Goal: Task Accomplishment & Management: Complete application form

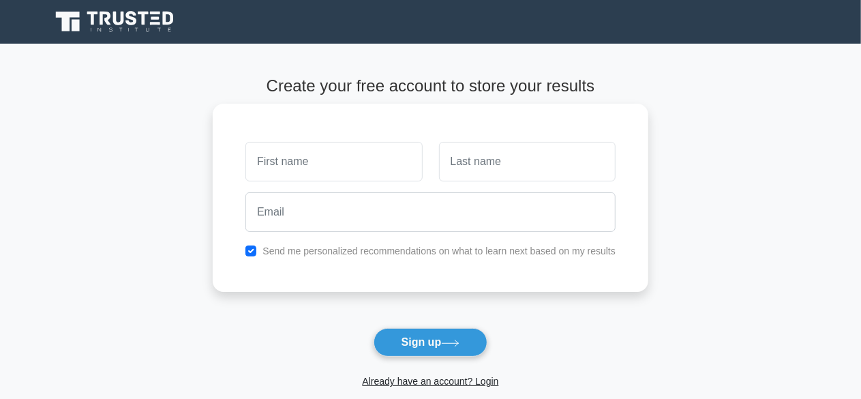
drag, startPoint x: 0, startPoint y: 0, endPoint x: 299, endPoint y: 162, distance: 339.9
click at [299, 162] on input "text" at bounding box center [333, 162] width 177 height 40
type input "[PERSON_NAME]"
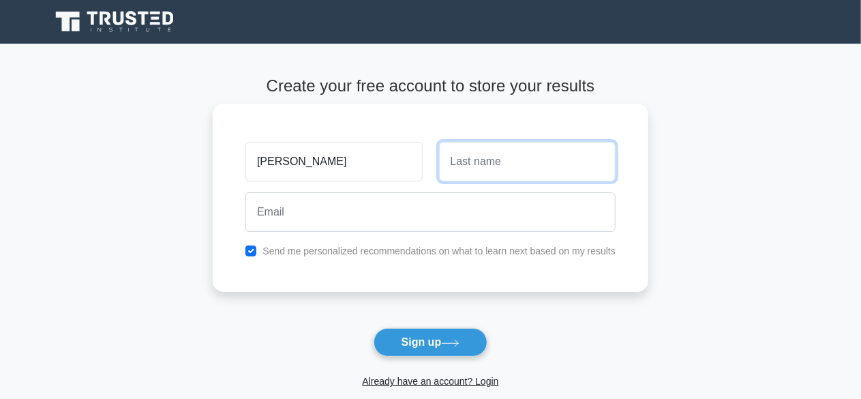
click at [491, 152] on input "text" at bounding box center [527, 162] width 177 height 40
type input "Ndife"
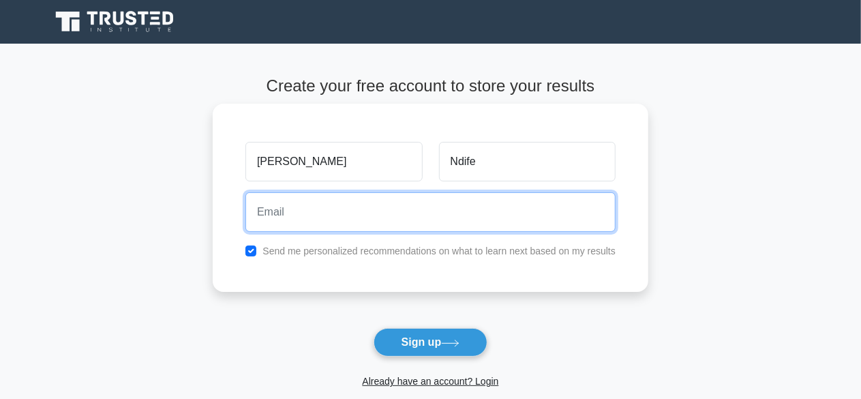
click at [294, 211] on input "email" at bounding box center [430, 212] width 370 height 40
type input "ndifedesmond@gmail.com"
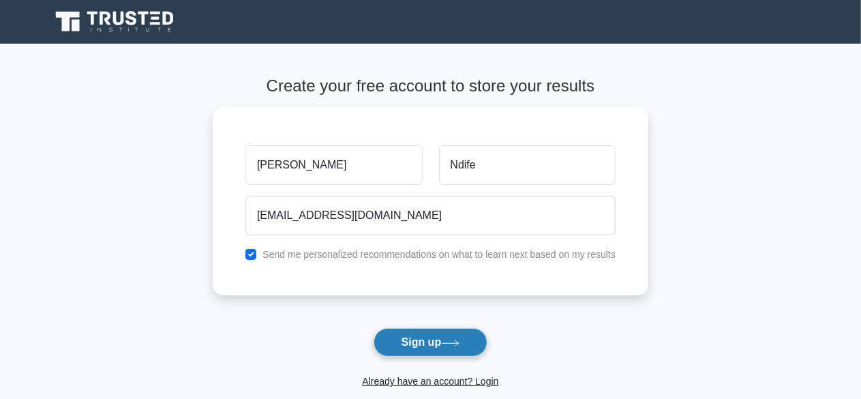
click at [430, 328] on button "Sign up" at bounding box center [431, 342] width 115 height 29
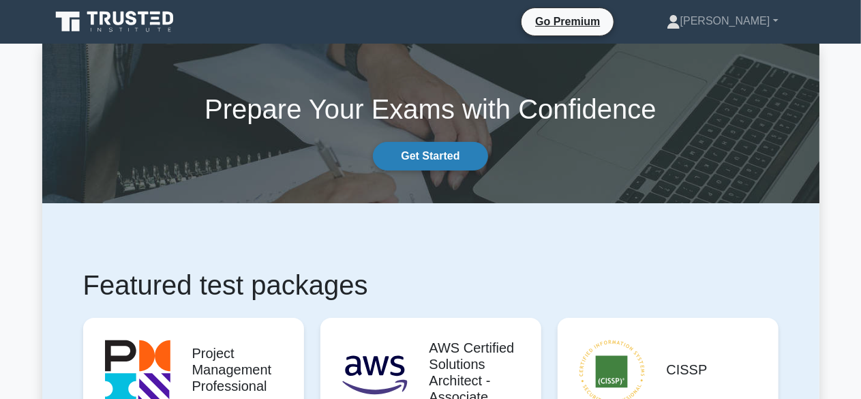
click at [436, 144] on link "Get Started" at bounding box center [430, 156] width 115 height 29
